Goal: Task Accomplishment & Management: Use online tool/utility

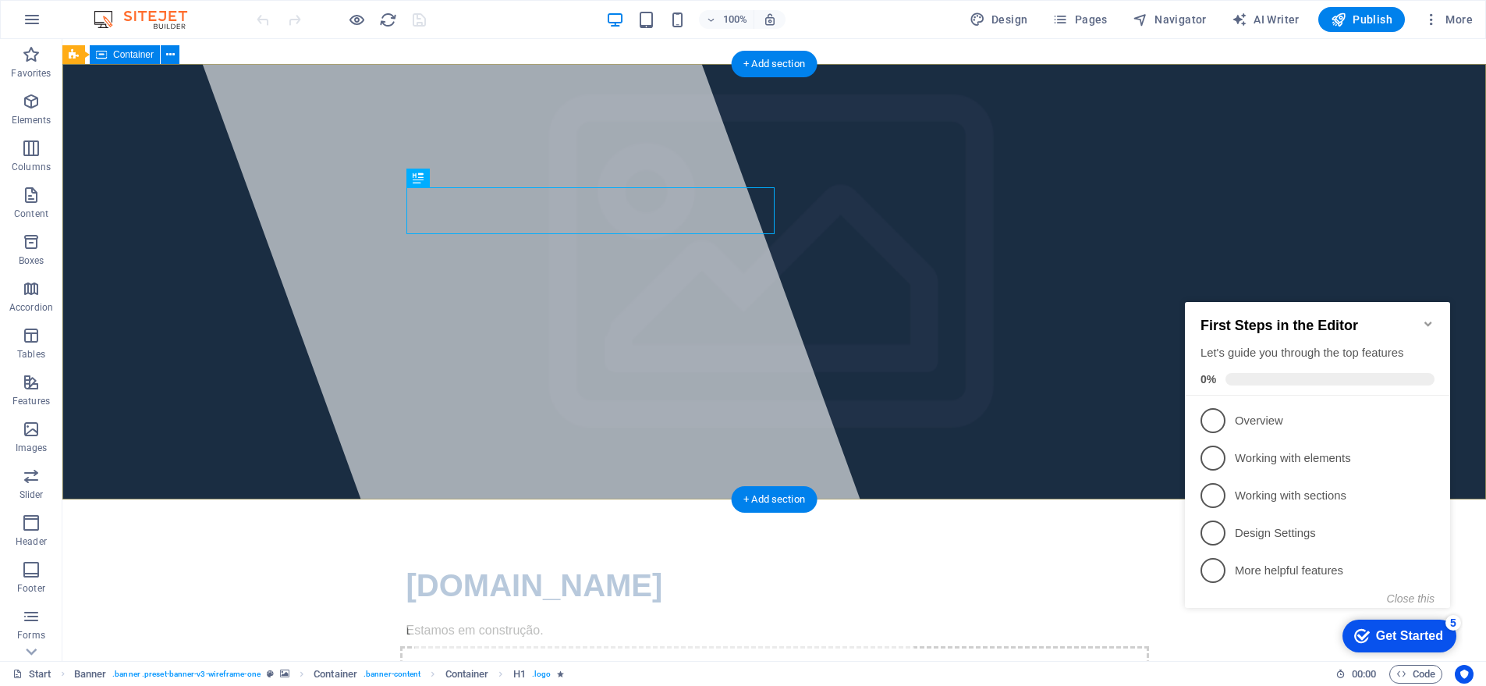
click at [978, 499] on div "[DOMAIN_NAME] Estamos em construção. Drop content here or Add elements Paste cl…" at bounding box center [773, 656] width 1423 height 314
click at [173, 57] on icon at bounding box center [170, 55] width 9 height 16
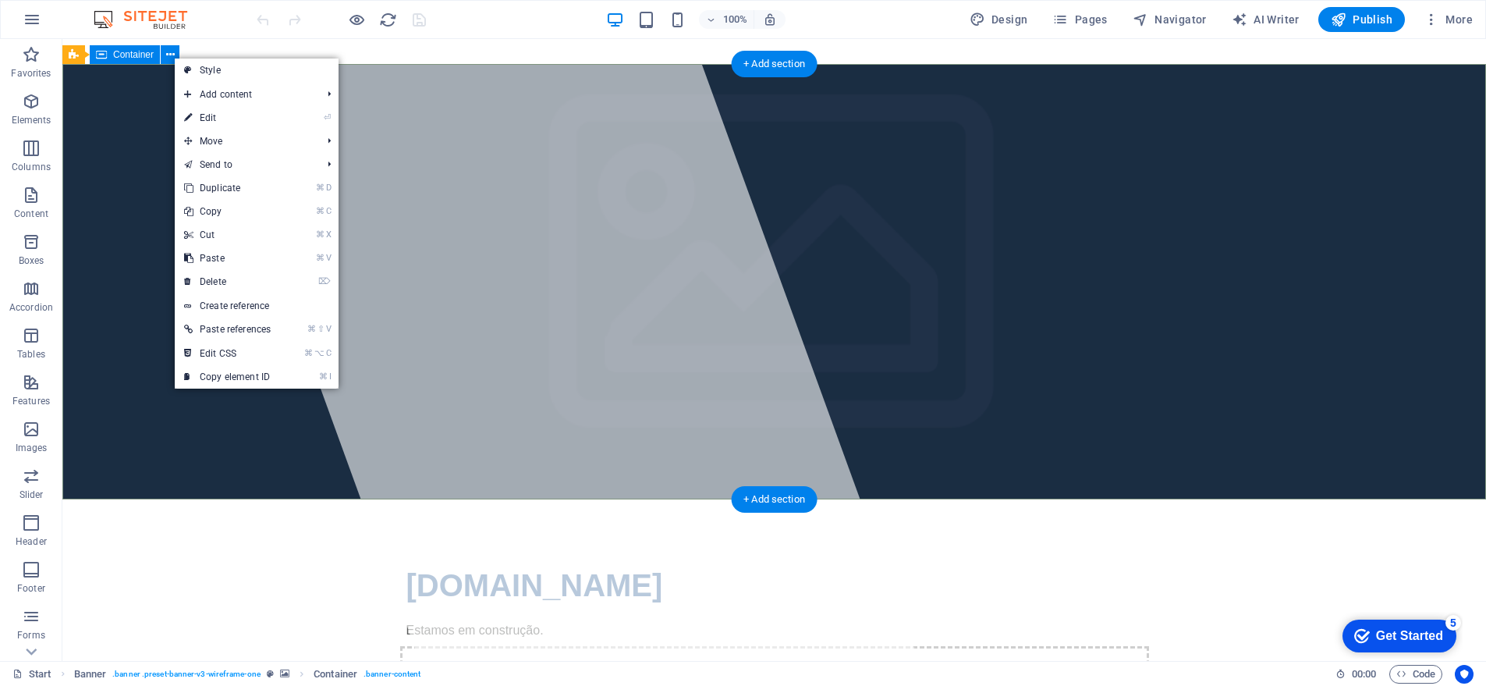
click at [144, 499] on div "[DOMAIN_NAME] Estamos em construção. Drop content here or Add elements Paste cl…" at bounding box center [773, 656] width 1423 height 314
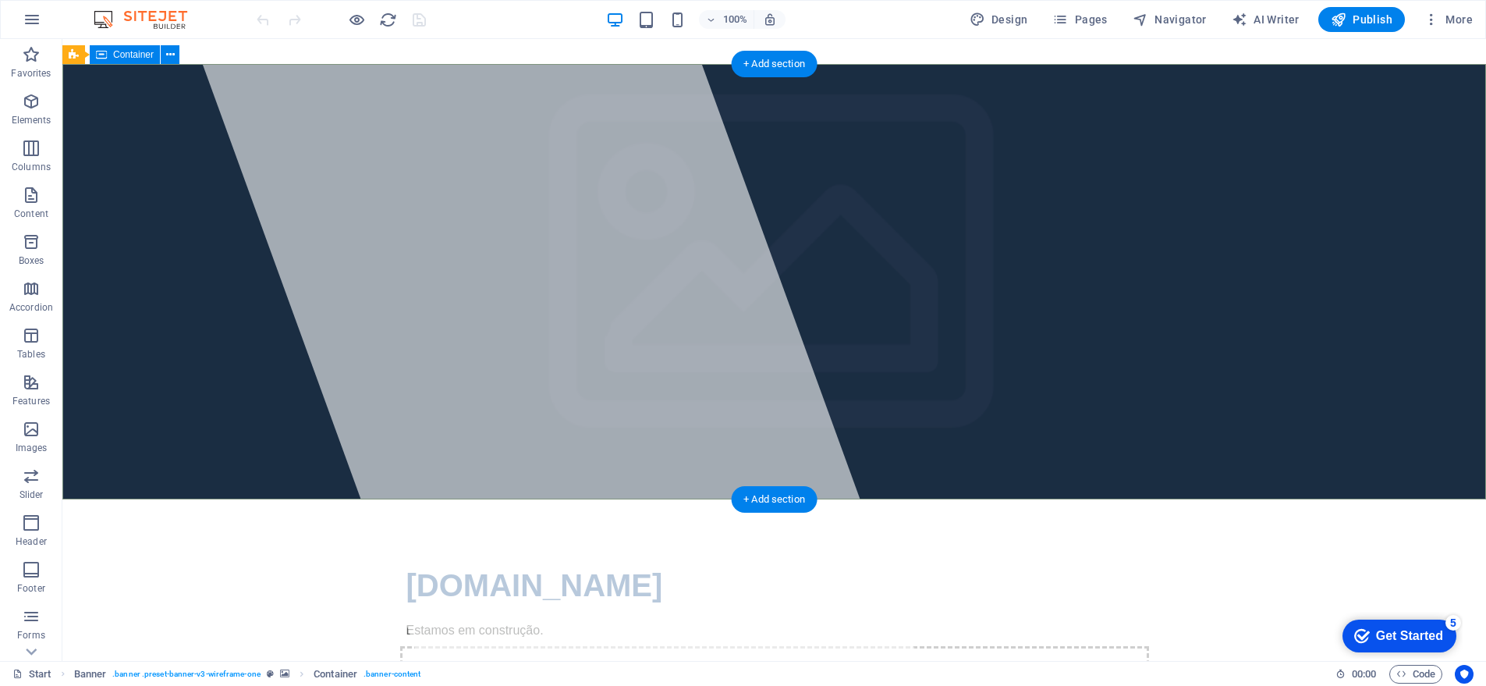
click at [144, 499] on div "[DOMAIN_NAME] Estamos em construção. Drop content here or Add elements Paste cl…" at bounding box center [773, 656] width 1423 height 314
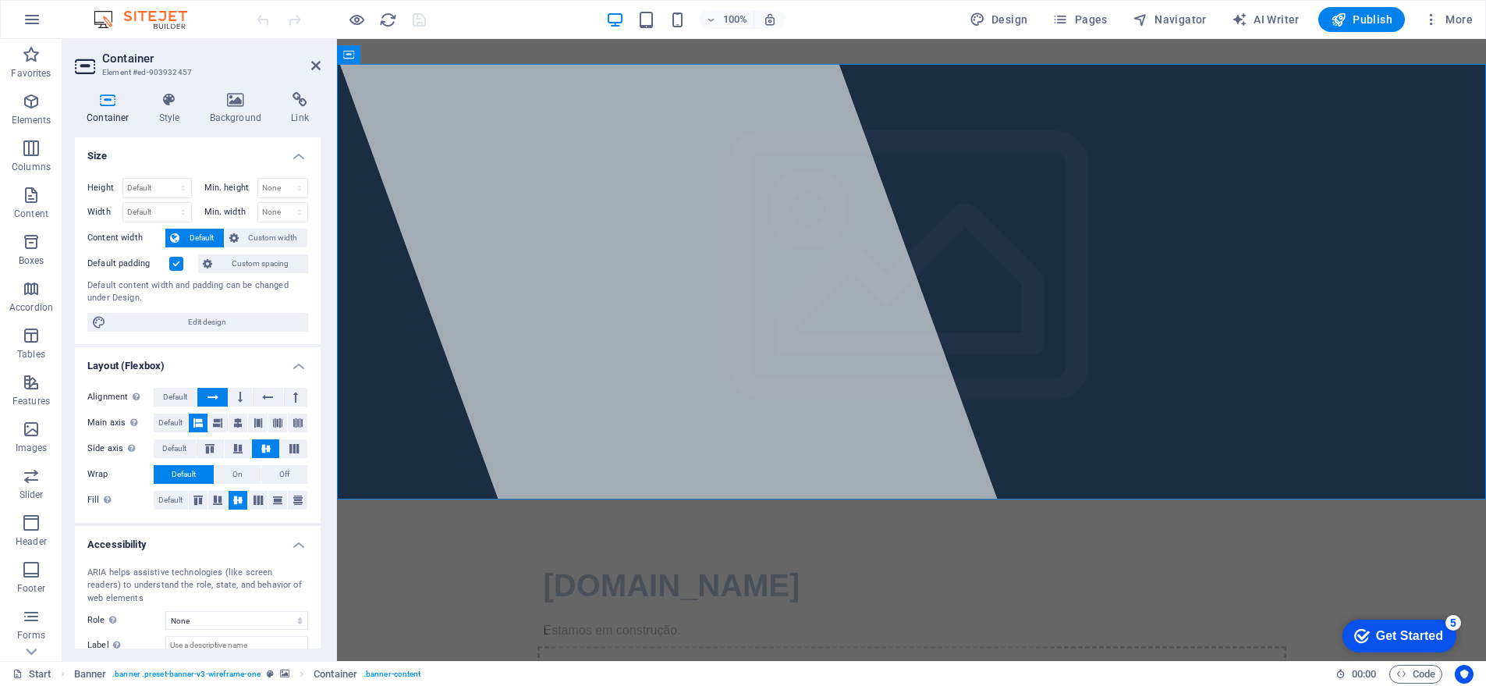
click at [144, 132] on div "Container Style Background Link Size Height Default px rem % vh vw Min. height …" at bounding box center [198, 370] width 246 height 556
click at [232, 108] on h4 "Background" at bounding box center [239, 108] width 82 height 33
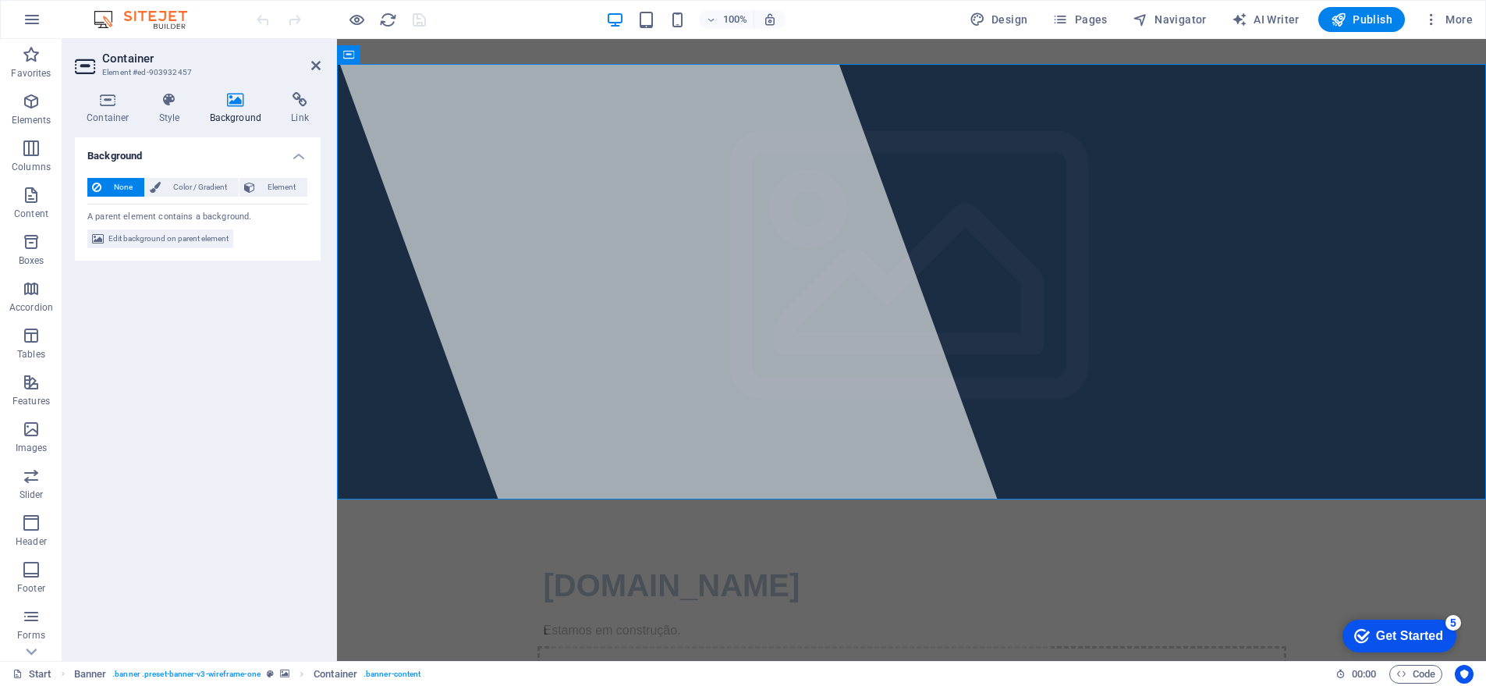
click at [244, 106] on icon at bounding box center [236, 100] width 76 height 16
click at [182, 237] on span "Edit background on parent element" at bounding box center [168, 238] width 120 height 19
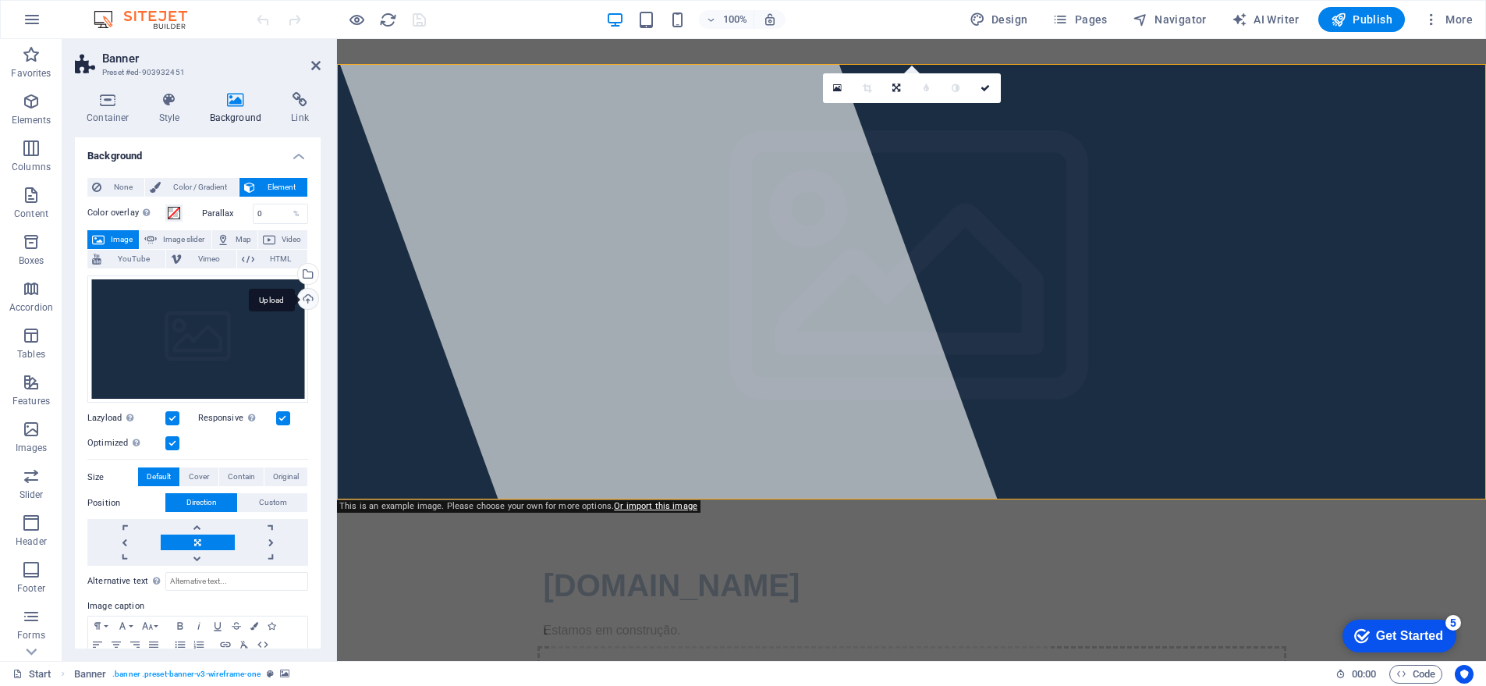
click at [304, 298] on div "Upload" at bounding box center [306, 300] width 23 height 23
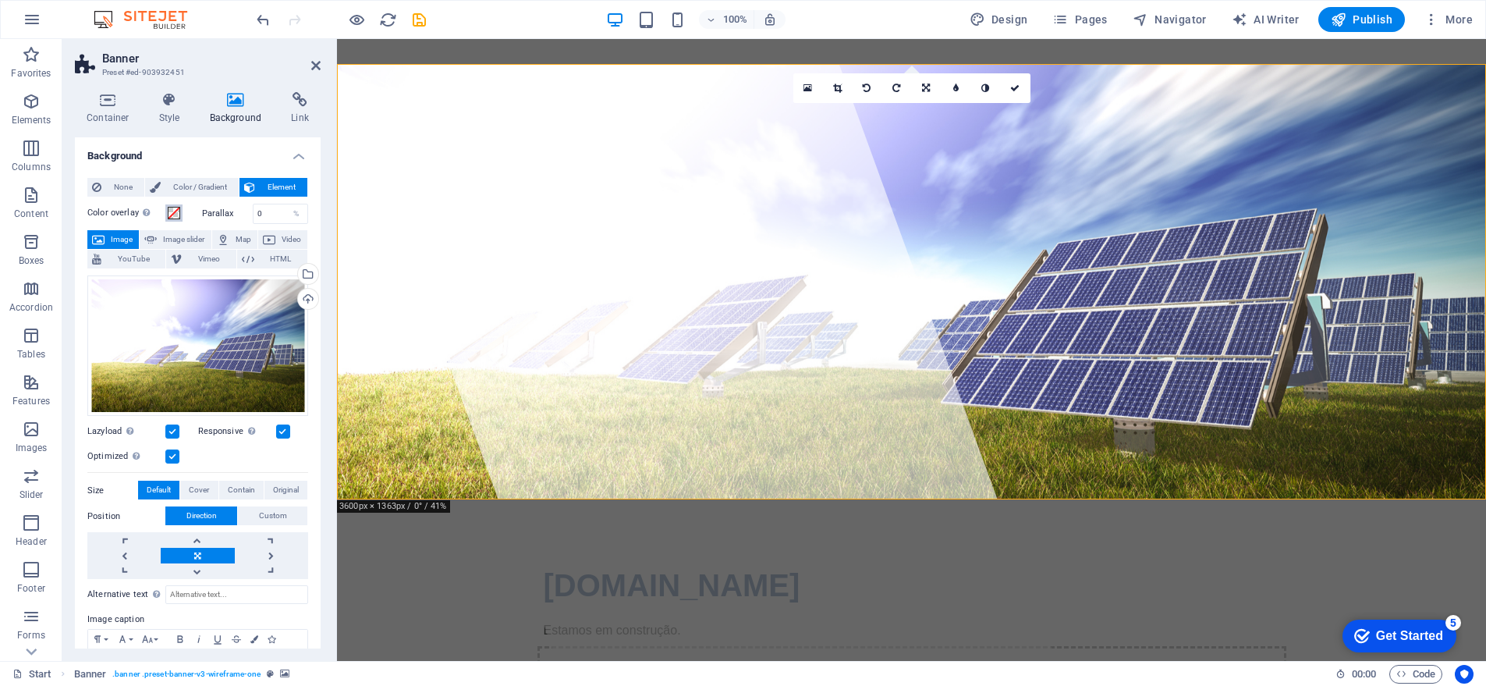
click at [182, 214] on button "Color overlay Places an overlay over the background to colorize it" at bounding box center [173, 212] width 17 height 17
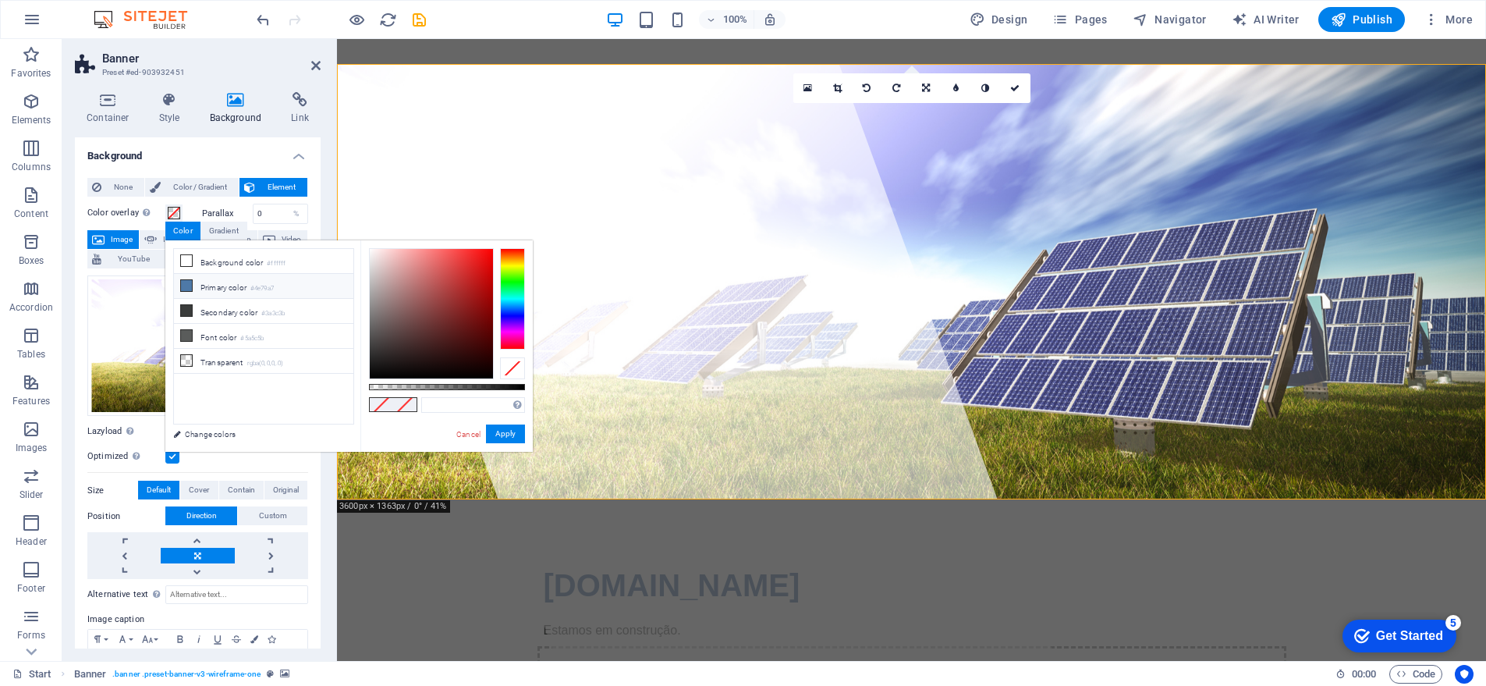
click at [209, 289] on li "Primary color #4e79a7" at bounding box center [263, 286] width 179 height 25
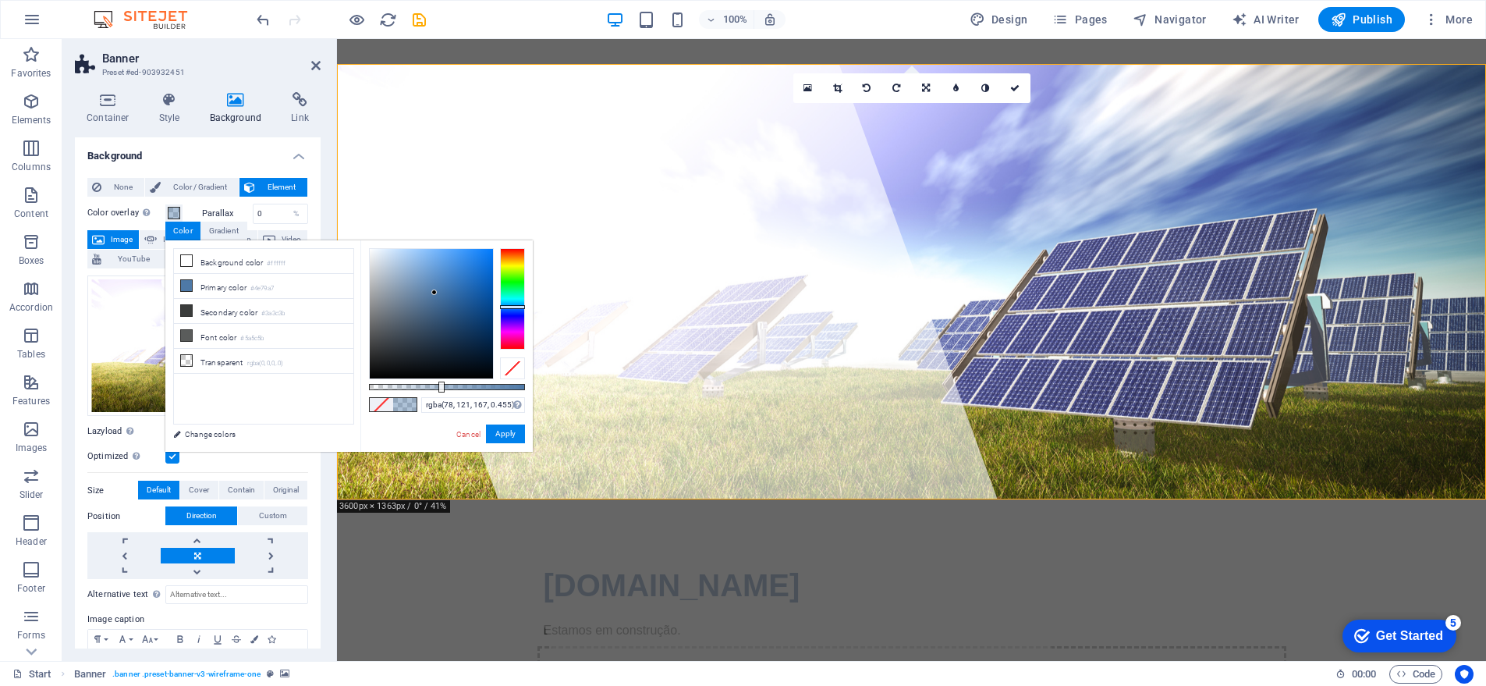
click at [440, 387] on div at bounding box center [447, 387] width 156 height 6
drag, startPoint x: 445, startPoint y: 388, endPoint x: 468, endPoint y: 388, distance: 23.4
click at [466, 388] on div at bounding box center [447, 387] width 156 height 6
drag, startPoint x: 470, startPoint y: 388, endPoint x: 486, endPoint y: 389, distance: 15.6
click at [486, 389] on div at bounding box center [487, 386] width 6 height 11
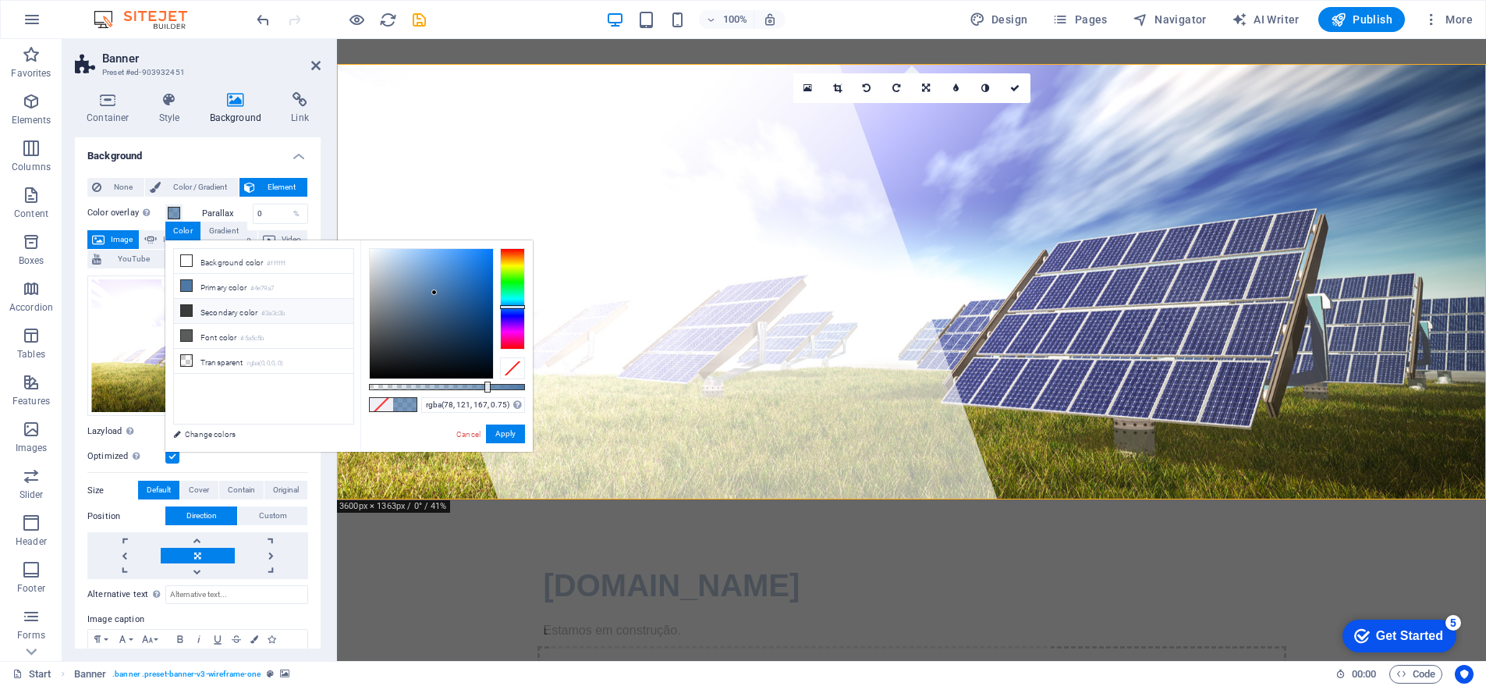
click at [215, 311] on li "Secondary color #3a3c3b" at bounding box center [263, 311] width 179 height 25
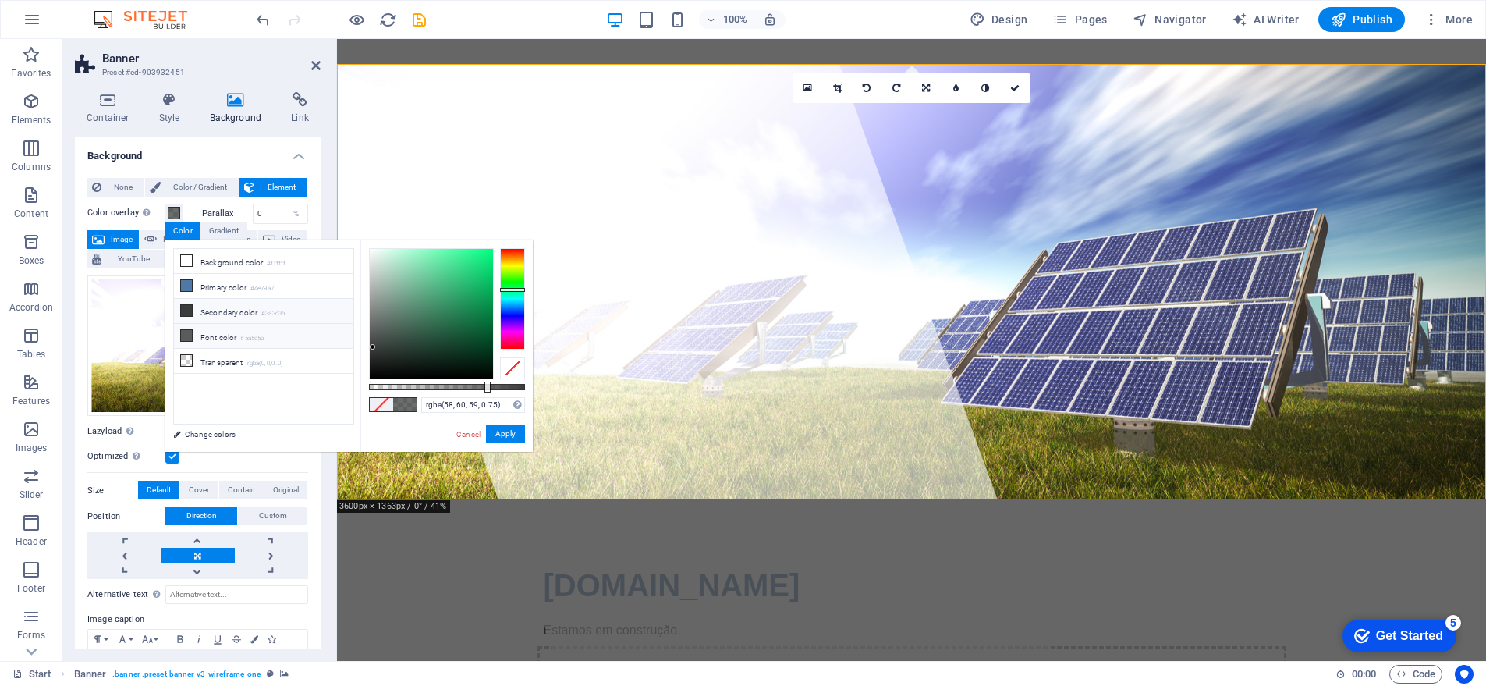
click at [226, 342] on li "Font color #5a5c5b" at bounding box center [263, 336] width 179 height 25
click at [226, 314] on li "Secondary color #3a3c3b" at bounding box center [263, 311] width 179 height 25
type input "rgba(58, 60, 59, 0.93)"
drag, startPoint x: 491, startPoint y: 386, endPoint x: 512, endPoint y: 385, distance: 20.3
click at [514, 386] on div at bounding box center [447, 387] width 156 height 6
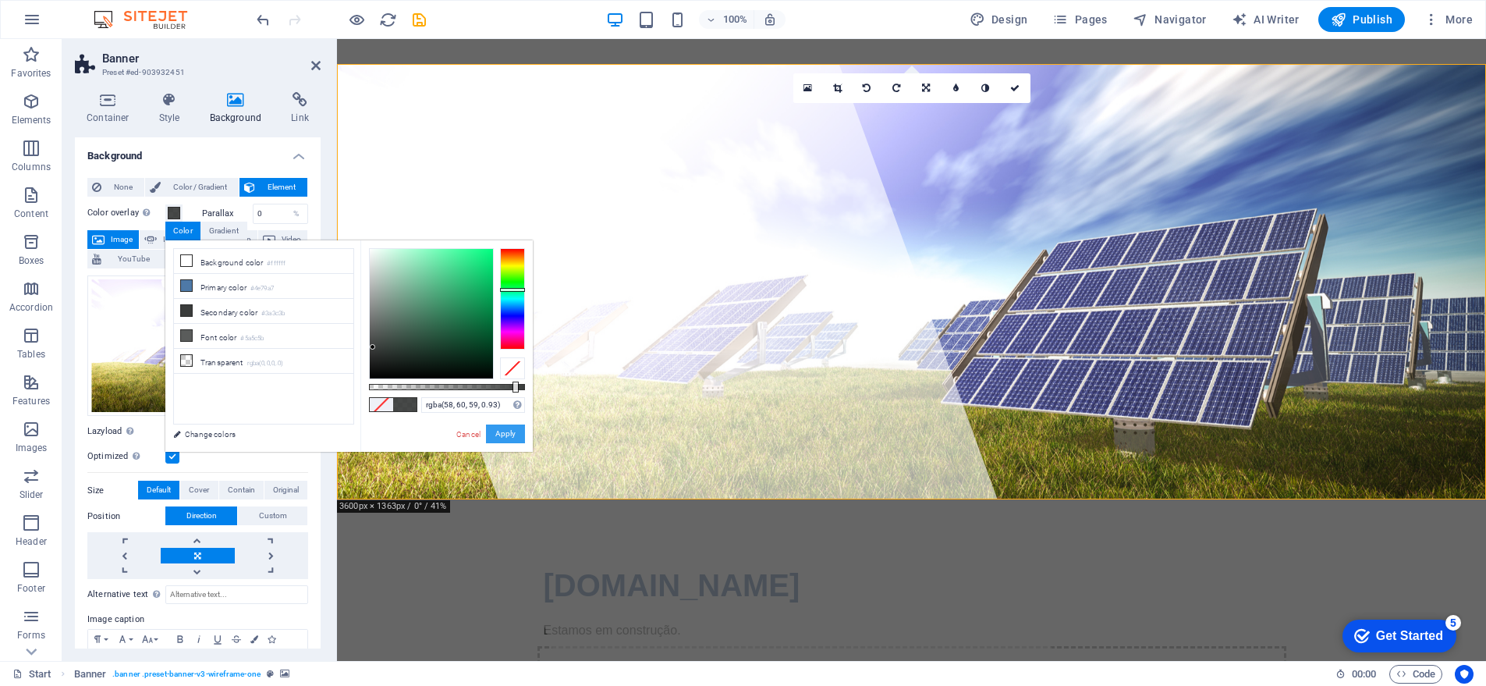
click at [509, 440] on button "Apply" at bounding box center [505, 433] width 39 height 19
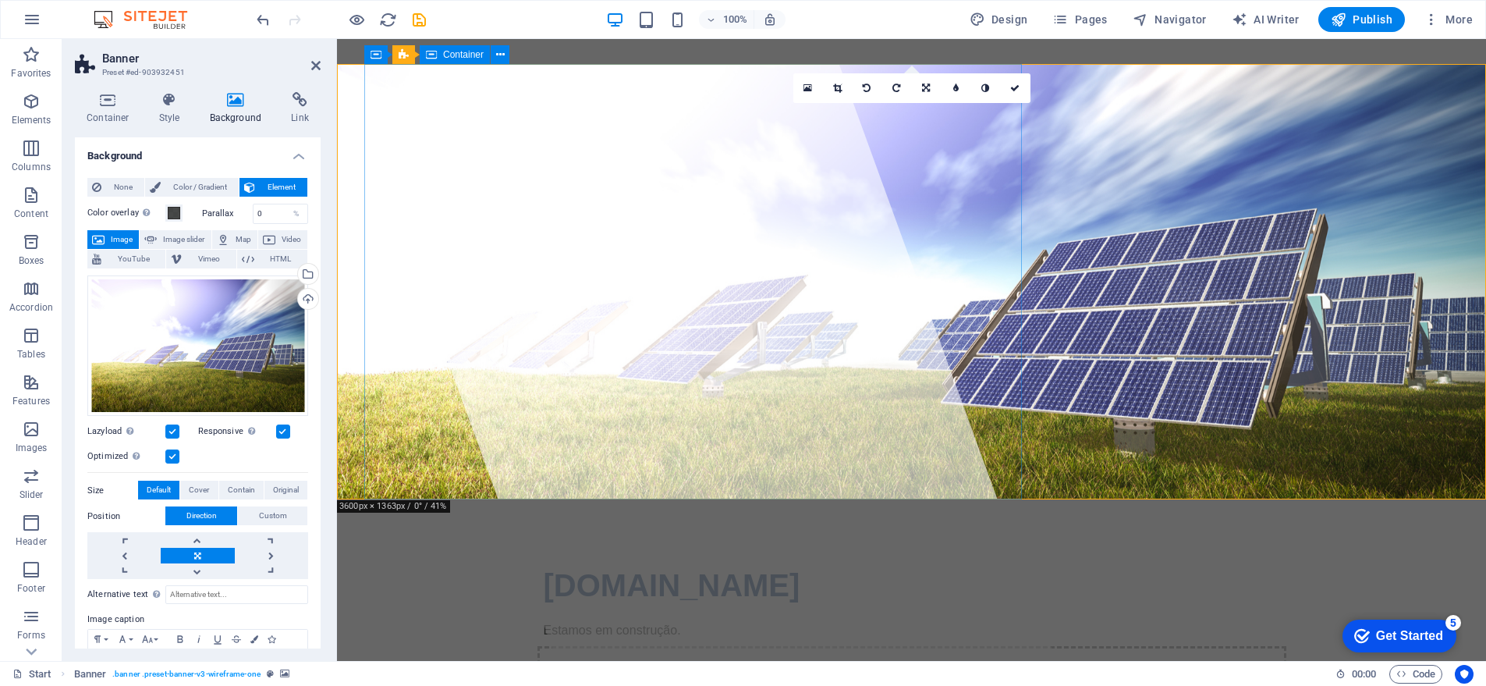
click at [448, 217] on div at bounding box center [692, 350] width 725 height 622
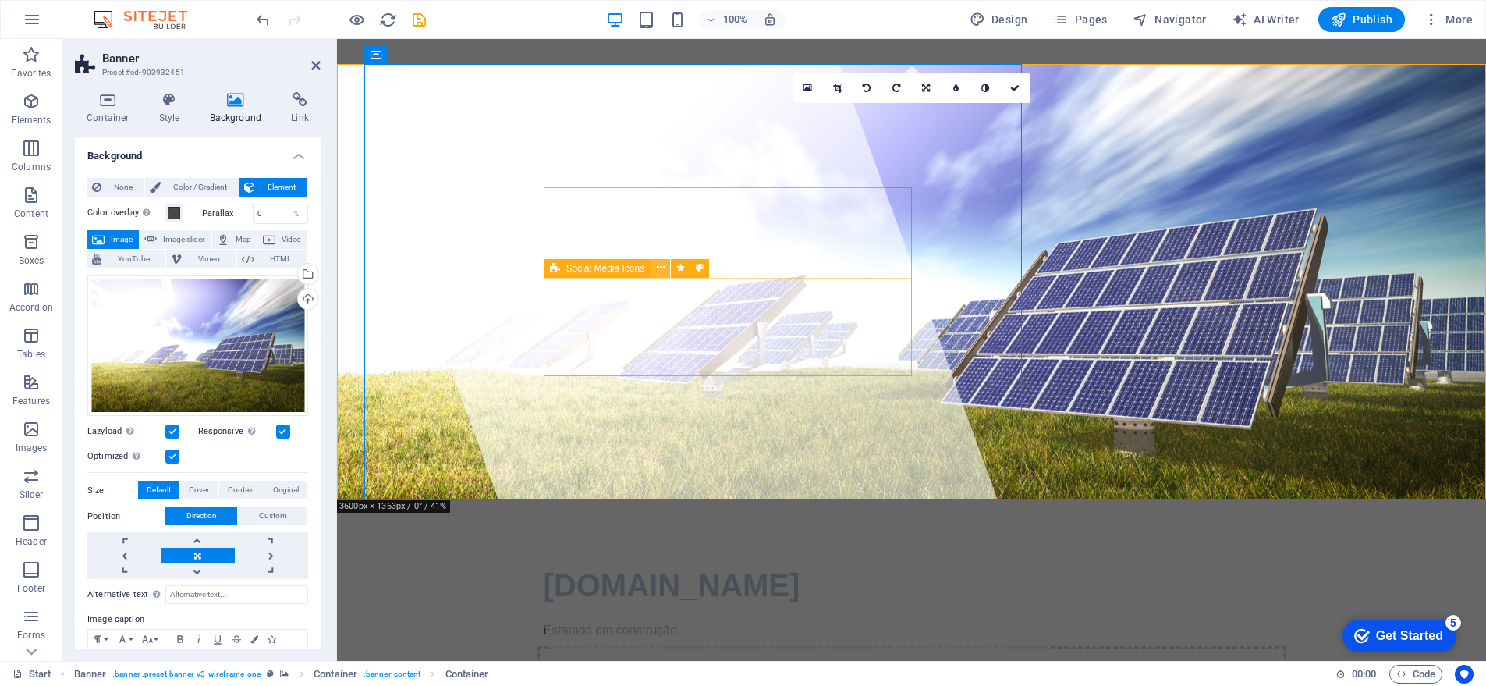
click at [664, 268] on icon at bounding box center [661, 268] width 9 height 16
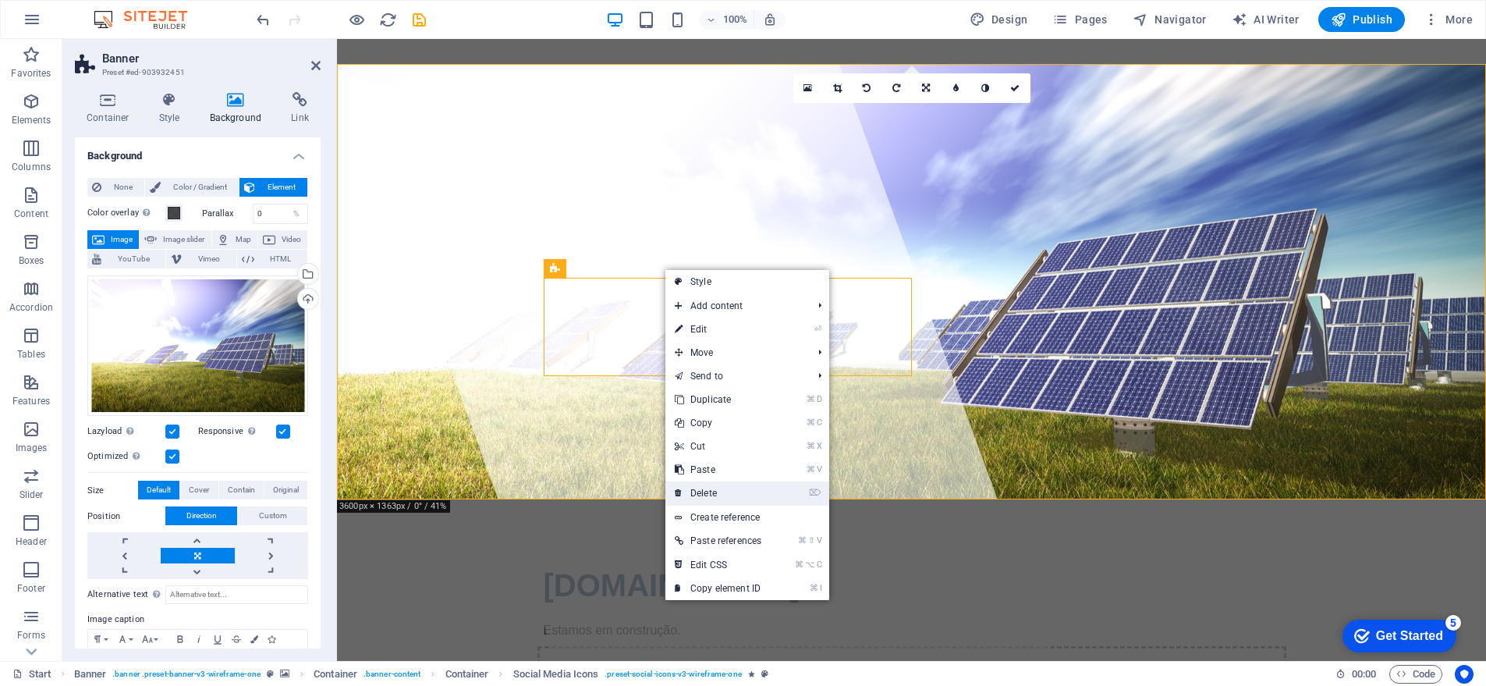
click at [707, 488] on link "⌦ Delete" at bounding box center [717, 492] width 105 height 23
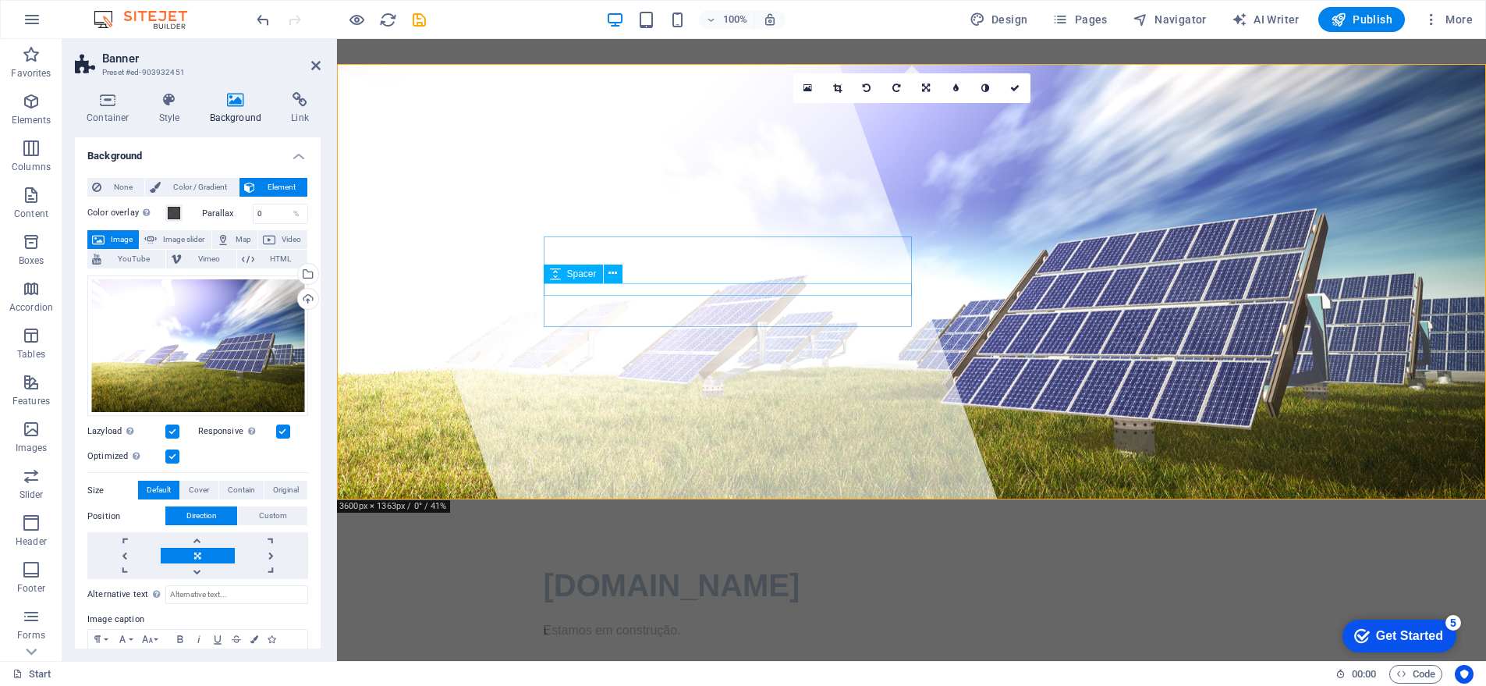
click at [586, 278] on span "Spacer" at bounding box center [582, 273] width 30 height 9
click at [317, 69] on icon at bounding box center [315, 65] width 9 height 12
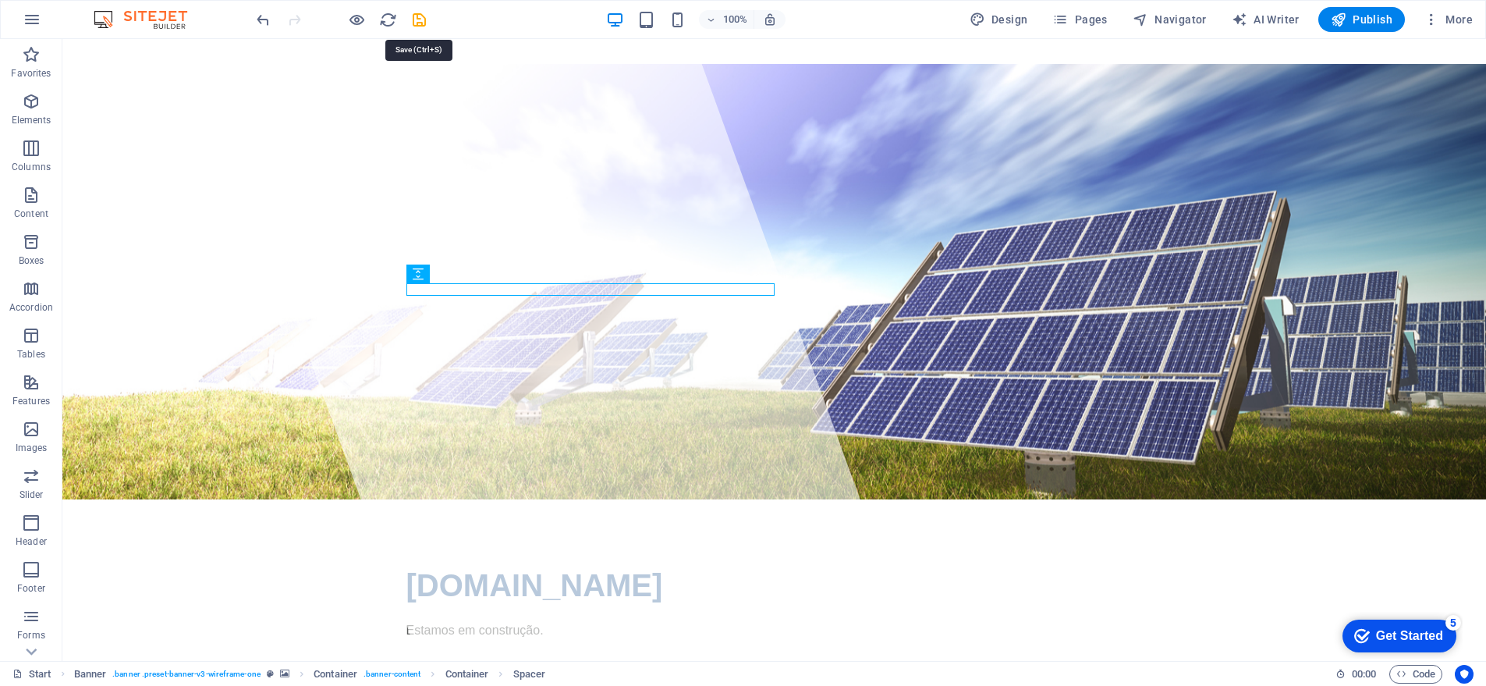
click at [427, 22] on span "save" at bounding box center [418, 20] width 19 height 18
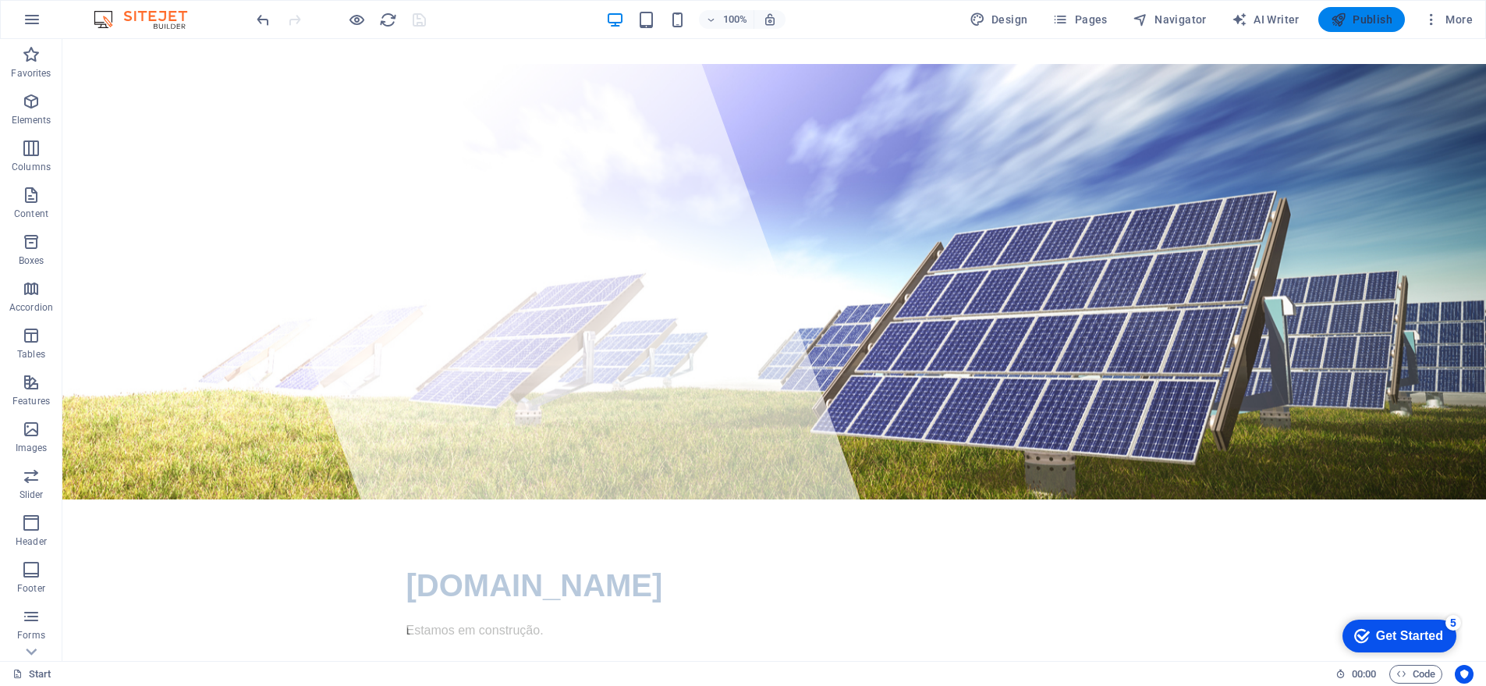
click at [1367, 23] on span "Publish" at bounding box center [1362, 20] width 62 height 16
